Goal: Task Accomplishment & Management: Manage account settings

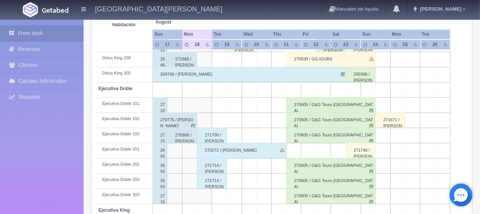
scroll to position [215, 0]
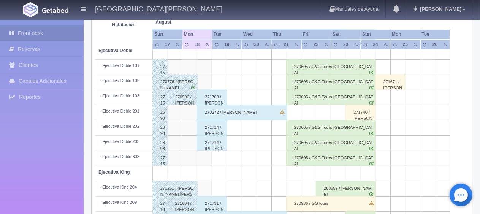
click at [240, 112] on div "270272 / [PERSON_NAME]" at bounding box center [242, 112] width 90 height 15
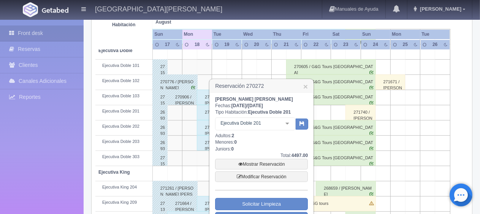
scroll to position [253, 0]
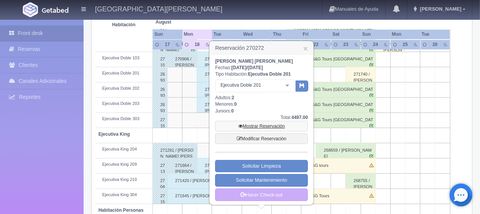
click at [255, 125] on link "Mostrar Reservación" at bounding box center [261, 126] width 93 height 11
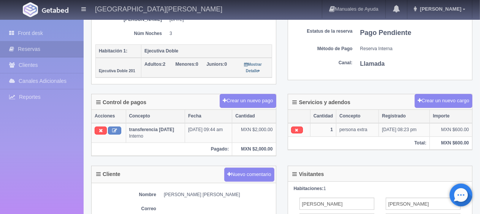
scroll to position [113, 0]
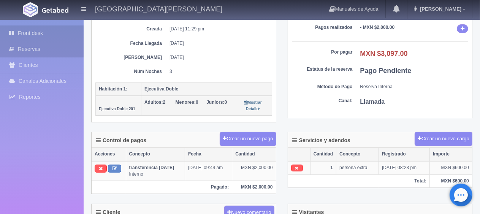
click at [40, 33] on link "Front desk" at bounding box center [42, 33] width 84 height 16
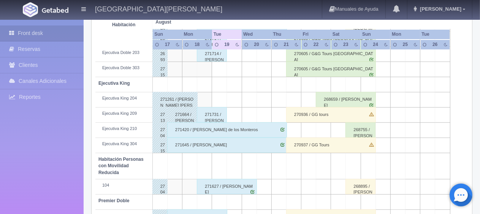
scroll to position [342, 0]
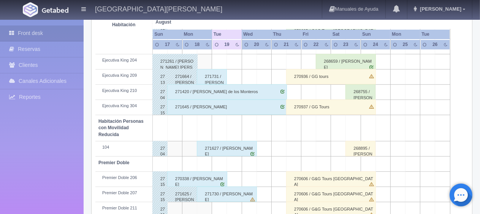
click at [184, 60] on div "271261 / [PERSON_NAME] [PERSON_NAME]" at bounding box center [174, 61] width 45 height 15
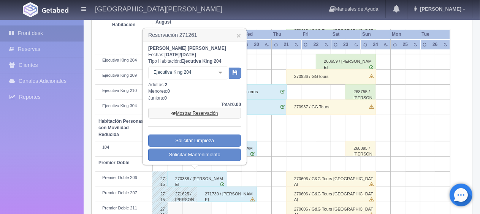
click at [203, 113] on link "Mostrar Reservación" at bounding box center [194, 113] width 93 height 11
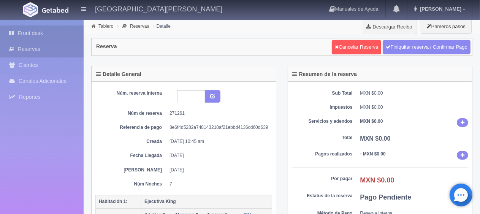
click at [58, 31] on link "Front desk" at bounding box center [42, 33] width 84 height 16
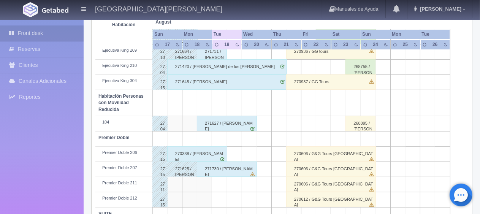
scroll to position [329, 0]
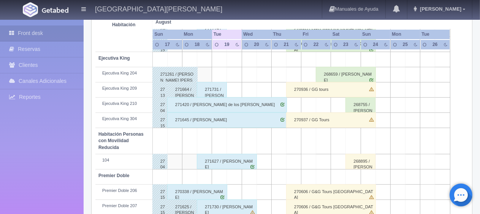
click at [213, 87] on div "271731 / [PERSON_NAME]" at bounding box center [212, 89] width 30 height 15
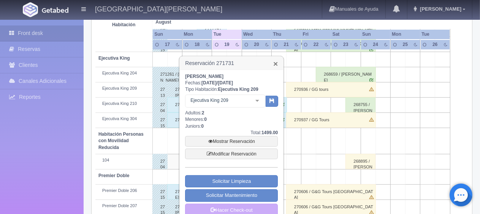
click at [275, 63] on link "×" at bounding box center [275, 64] width 5 height 8
